Goal: Task Accomplishment & Management: Complete application form

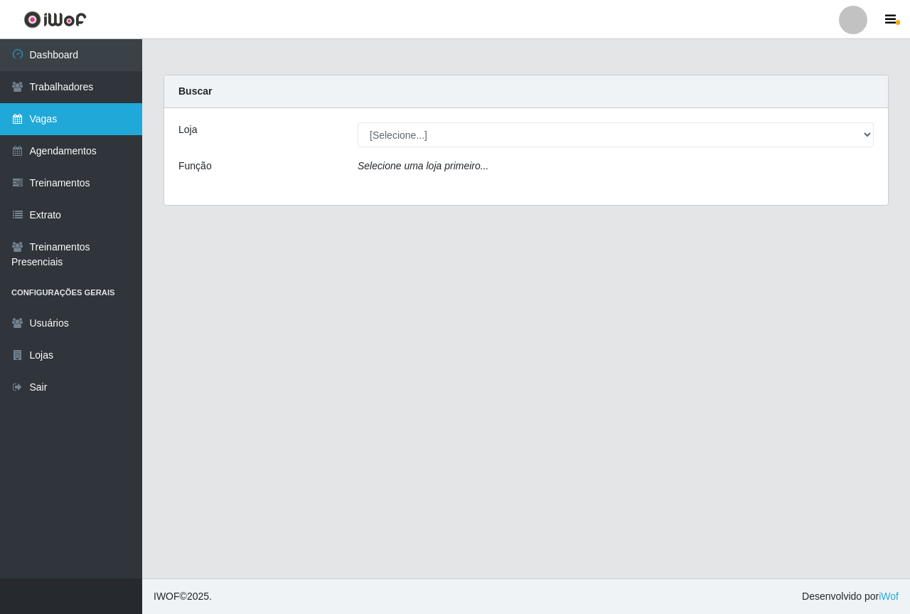
click at [98, 128] on link "Vagas" at bounding box center [71, 119] width 142 height 32
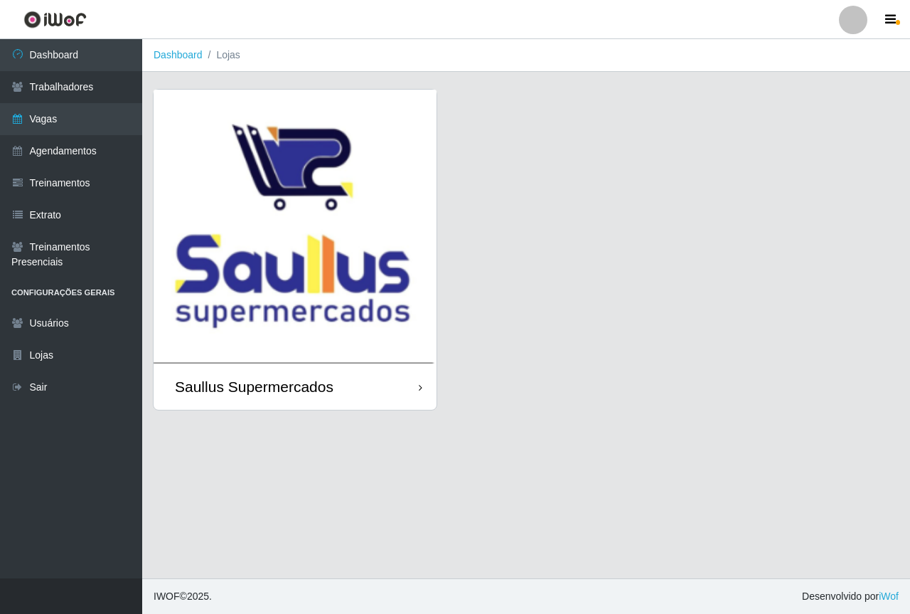
click at [367, 218] on img at bounding box center [295, 227] width 283 height 274
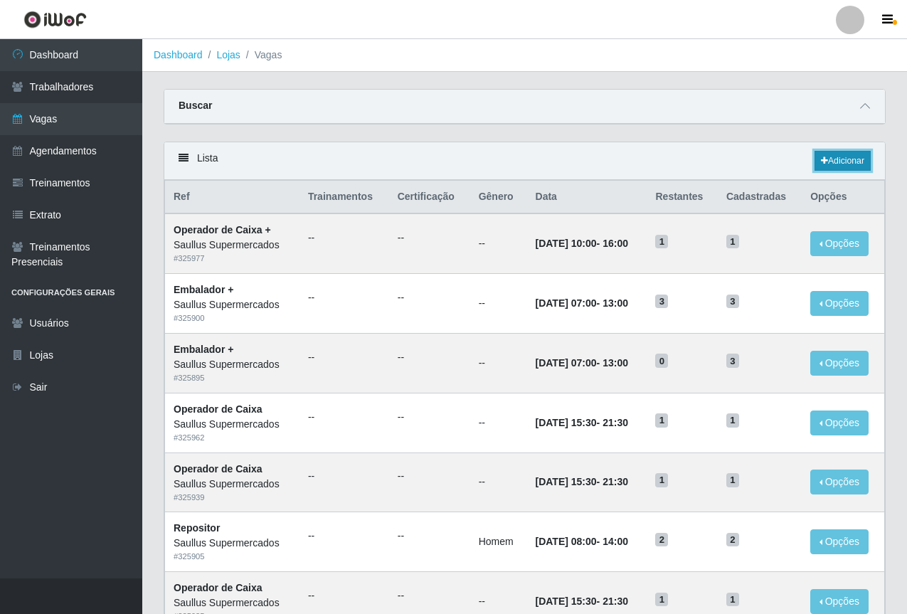
click at [853, 163] on link "Adicionar" at bounding box center [842, 161] width 56 height 20
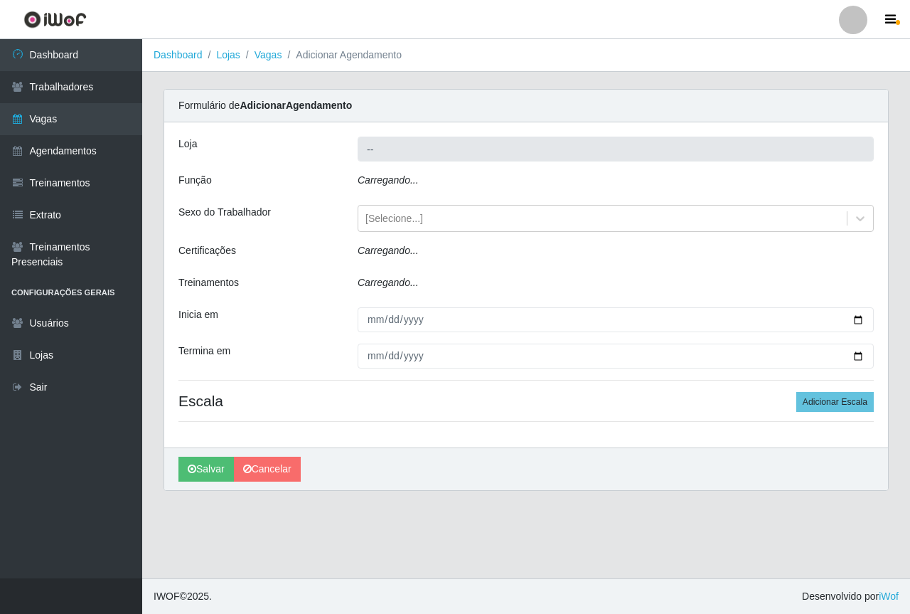
type input "Saullus Supermercados"
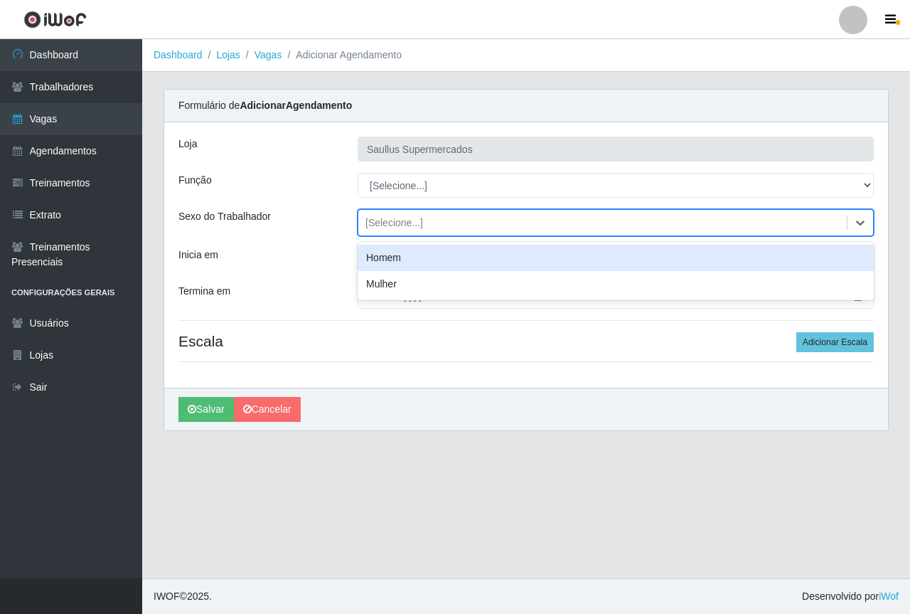
click at [385, 219] on div "[Selecione...]" at bounding box center [395, 222] width 58 height 15
click at [309, 266] on div "Inicia em" at bounding box center [257, 260] width 179 height 25
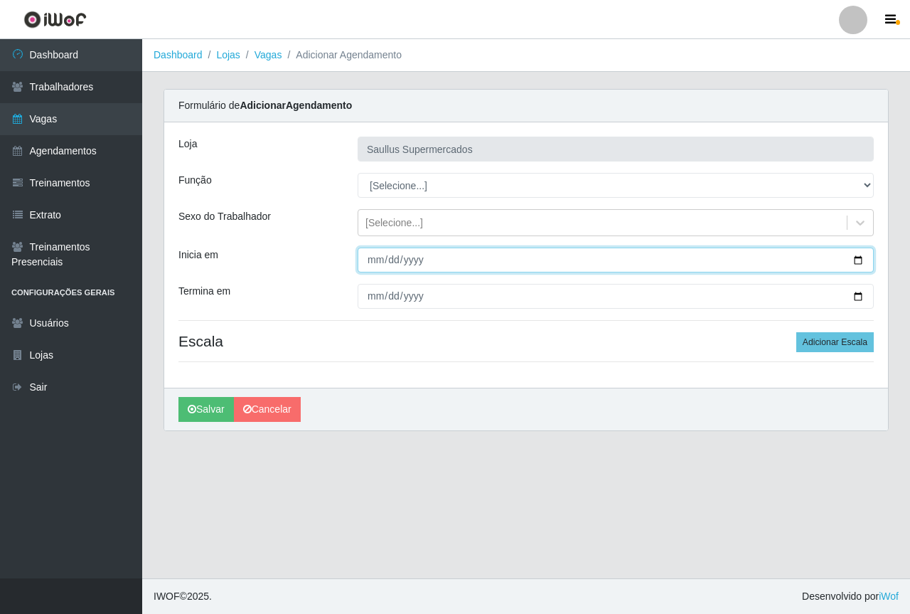
click at [364, 266] on input "Inicia em" at bounding box center [616, 260] width 516 height 25
type input "[DATE]"
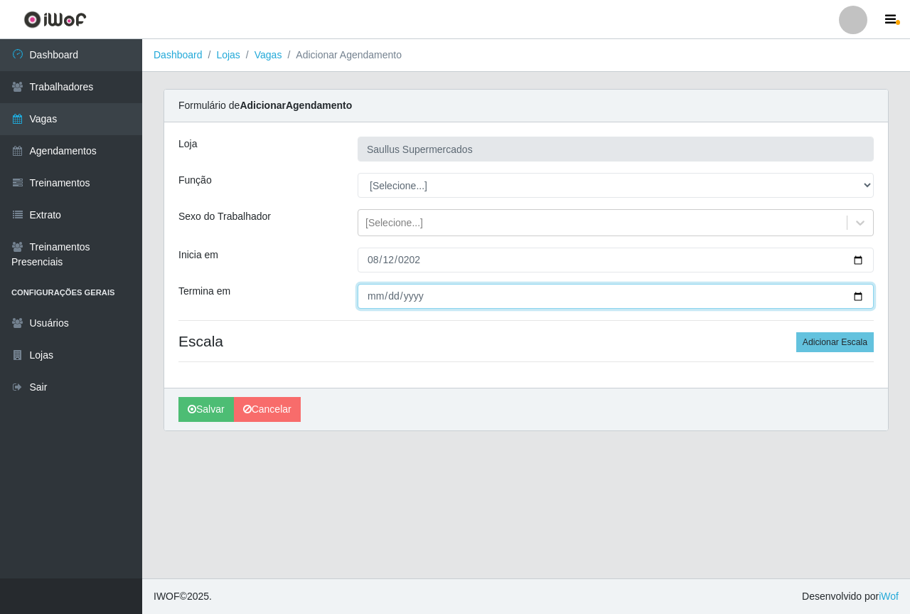
click at [383, 299] on input "Termina em" at bounding box center [616, 296] width 516 height 25
type input "[DATE]"
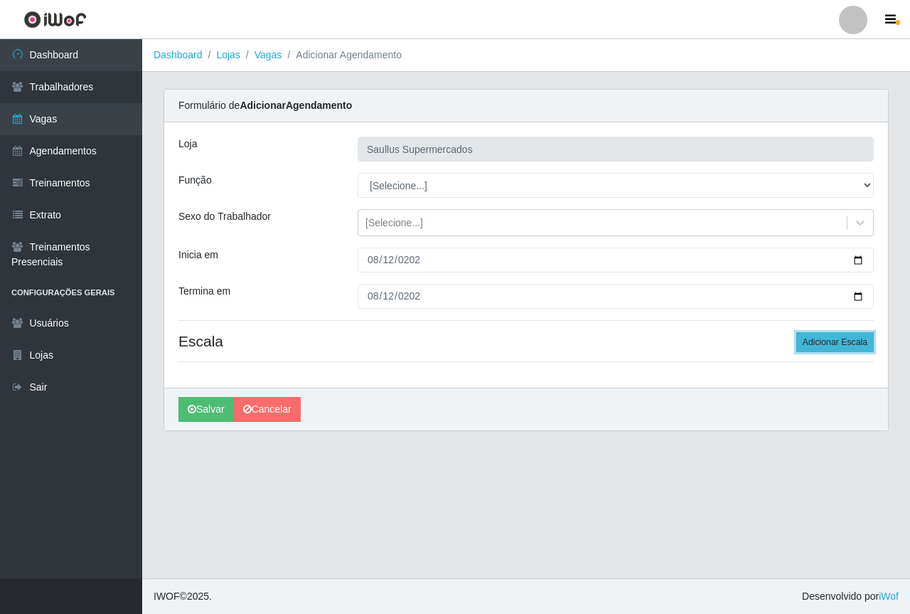
click at [849, 347] on button "Adicionar Escala" at bounding box center [836, 342] width 78 height 20
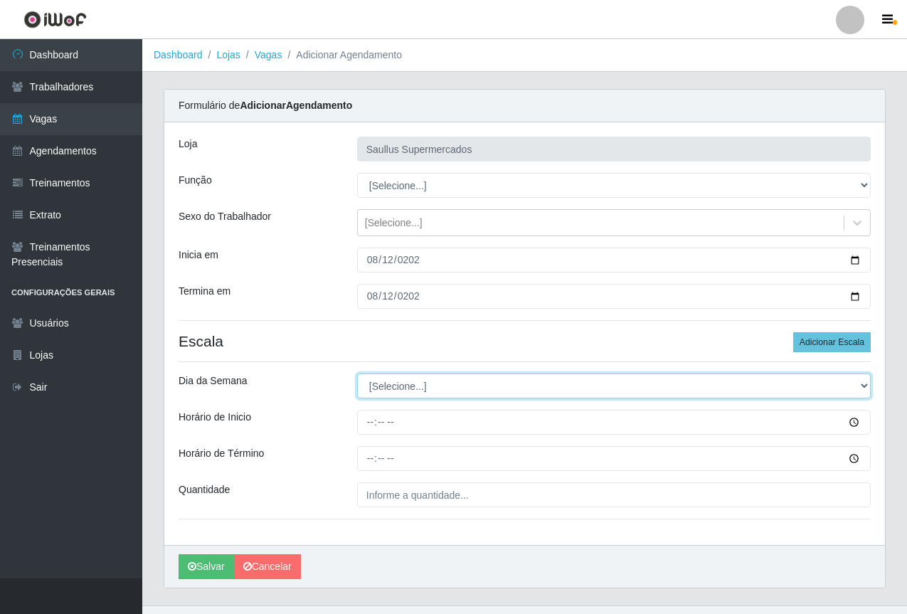
click at [375, 381] on select "[Selecione...] Segunda Terça Quarta Quinta Sexta Sábado Domingo" at bounding box center [613, 385] width 513 height 25
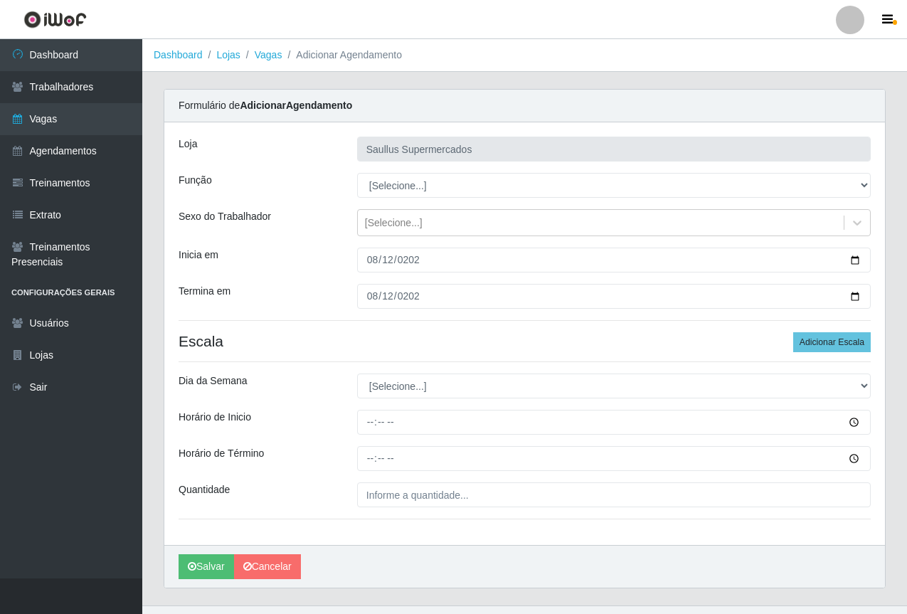
click at [413, 355] on div "[PERSON_NAME] Supermercados Função [Selecione...] ASG ASG + ASG ++ Balconista d…" at bounding box center [524, 333] width 720 height 422
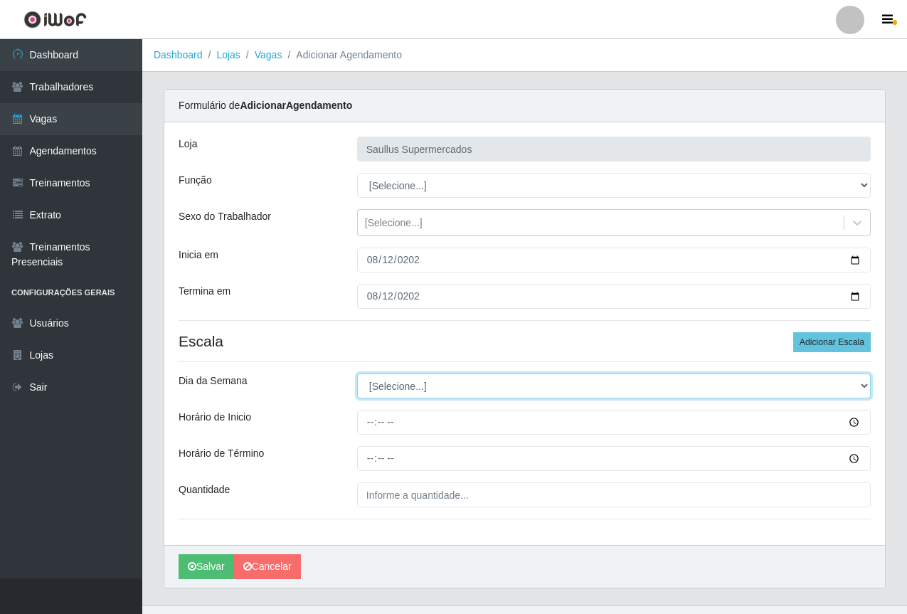
click at [495, 388] on select "[Selecione...] Segunda Terça Quarta Quinta Sexta Sábado Domingo" at bounding box center [613, 385] width 513 height 25
select select "2"
click at [357, 373] on select "[Selecione...] Segunda Terça Quarta Quinta Sexta Sábado Domingo" at bounding box center [613, 385] width 513 height 25
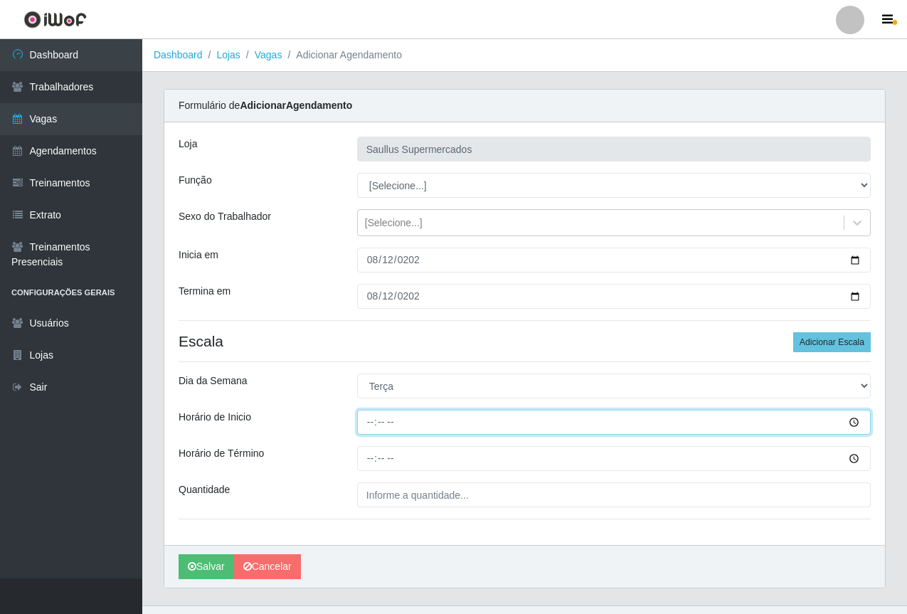
click at [369, 430] on input "Horário de Inicio" at bounding box center [613, 422] width 513 height 25
type input "15:40"
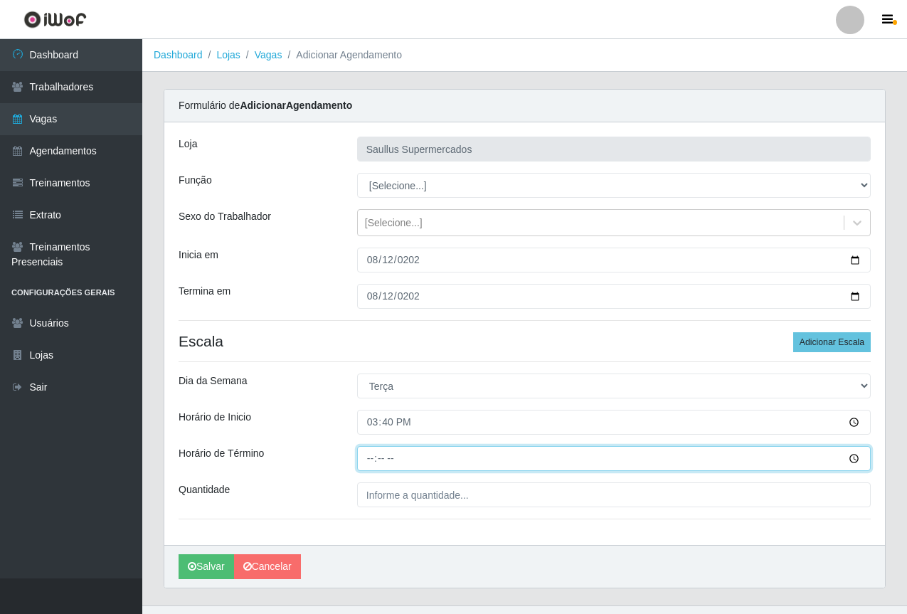
click at [359, 459] on input "Horário de Término" at bounding box center [613, 458] width 513 height 25
type input "21:40"
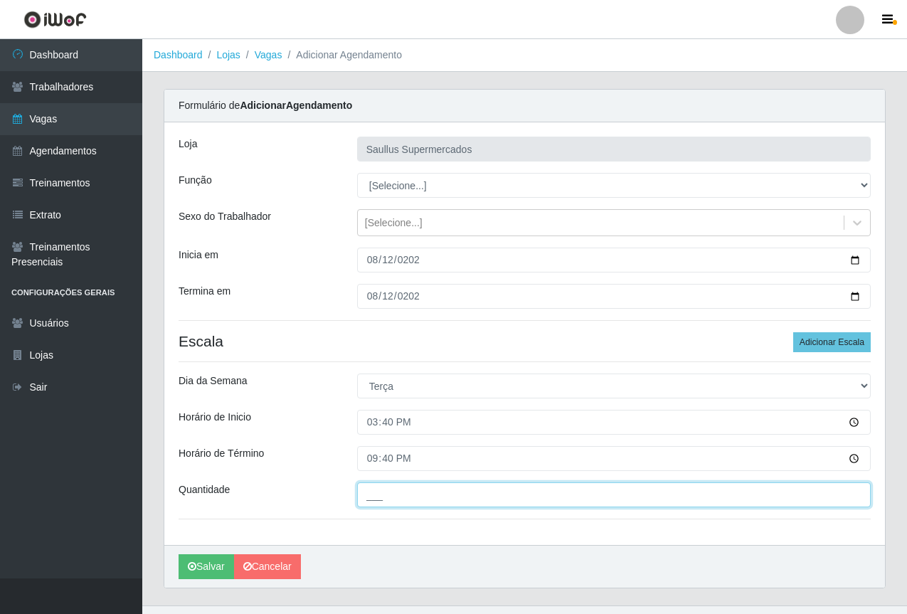
click at [462, 499] on input "___" at bounding box center [613, 494] width 513 height 25
type input "1__"
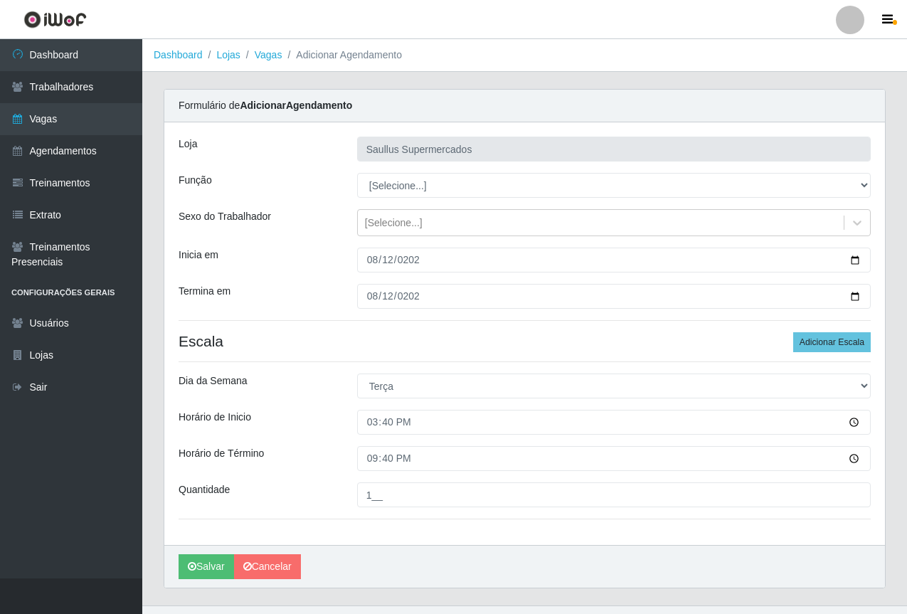
drag, startPoint x: 337, startPoint y: 271, endPoint x: 343, endPoint y: 279, distance: 9.7
click at [336, 275] on div "[PERSON_NAME] Supermercados Função [Selecione...] ASG ASG + ASG ++ Balconista d…" at bounding box center [524, 333] width 720 height 422
click at [324, 275] on div "[PERSON_NAME] Supermercados Função [Selecione...] ASG ASG + ASG ++ Balconista d…" at bounding box center [524, 333] width 720 height 422
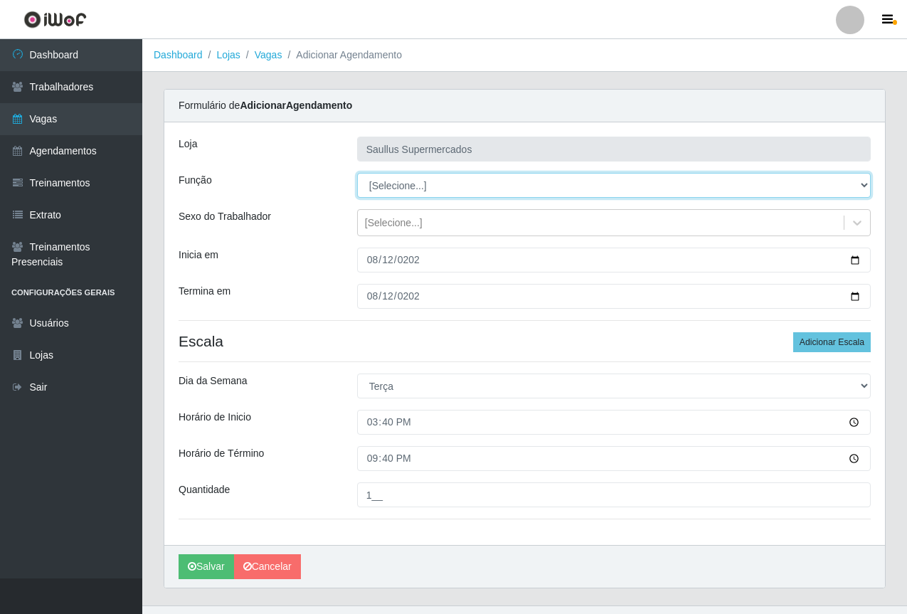
click at [420, 190] on select "[Selecione...] ASG ASG + ASG ++ Balconista de Açougue Balconista de Açougue + B…" at bounding box center [613, 185] width 513 height 25
click at [357, 173] on select "[Selecione...] ASG ASG + ASG ++ Balconista de Açougue Balconista de Açougue + B…" at bounding box center [613, 185] width 513 height 25
click at [429, 185] on select "[Selecione...] ASG ASG + ASG ++ Balconista de Açougue Balconista de Açougue + B…" at bounding box center [613, 185] width 513 height 25
select select "22"
click at [357, 173] on select "[Selecione...] ASG ASG + ASG ++ Balconista de Açougue Balconista de Açougue + B…" at bounding box center [613, 185] width 513 height 25
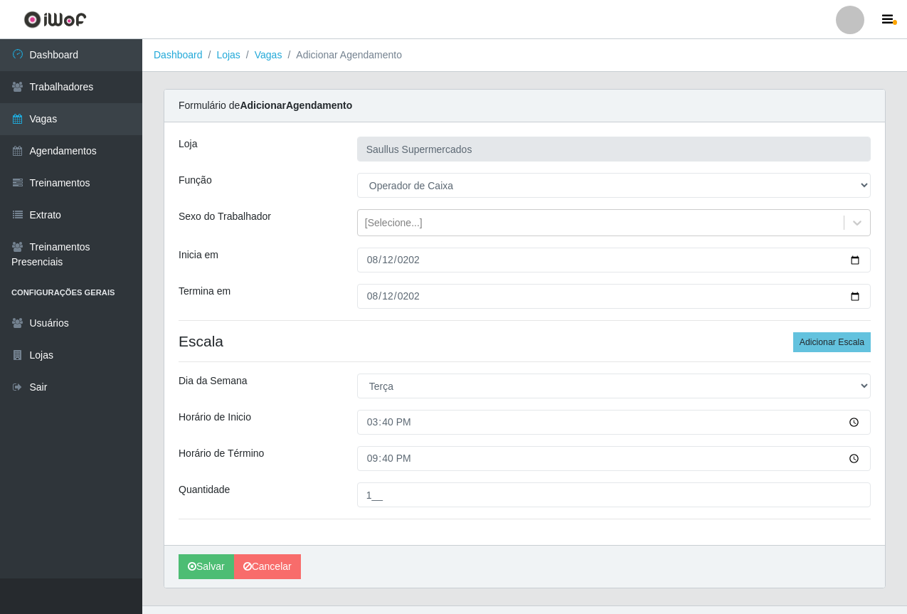
click at [316, 335] on h4 "Escala Adicionar Escala" at bounding box center [525, 341] width 692 height 18
click at [202, 563] on button "Salvar" at bounding box center [206, 566] width 55 height 25
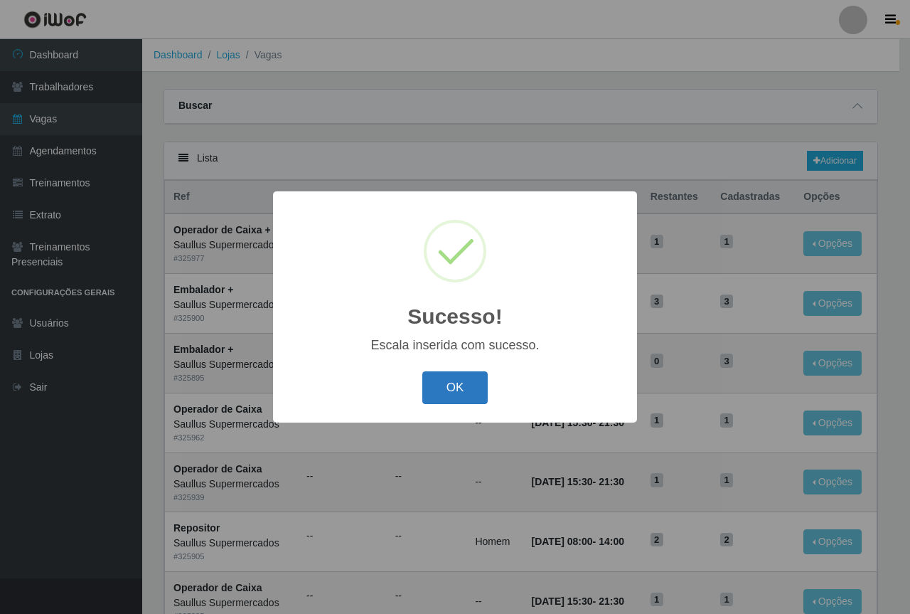
click at [452, 383] on button "OK" at bounding box center [455, 387] width 66 height 33
